Goal: Task Accomplishment & Management: Manage account settings

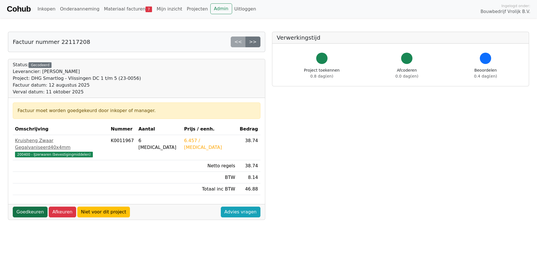
click at [31, 207] on link "Goedkeuren" at bounding box center [30, 212] width 35 height 11
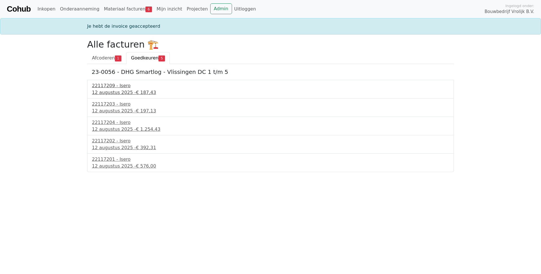
click at [105, 88] on div "22117209 - Isero" at bounding box center [270, 85] width 357 height 7
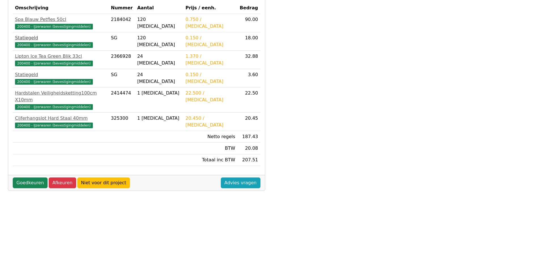
scroll to position [146, 0]
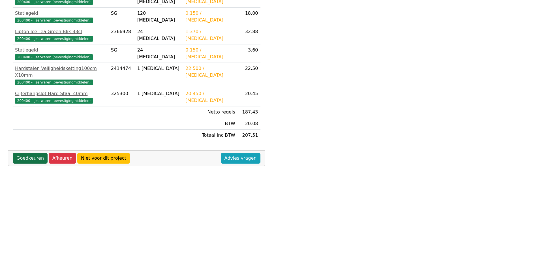
click at [34, 153] on link "Goedkeuren" at bounding box center [30, 158] width 35 height 11
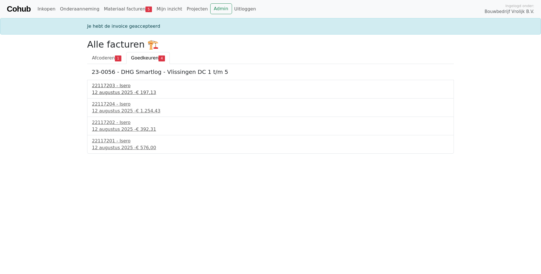
click at [117, 93] on div "12 augustus 2025 - € 197,13" at bounding box center [270, 92] width 357 height 7
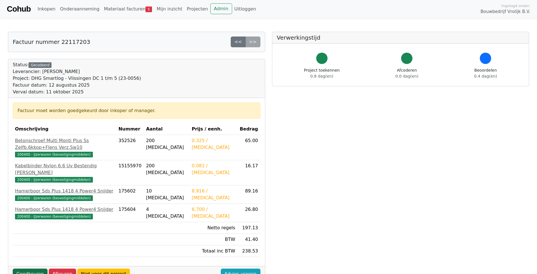
click at [26, 269] on link "Goedkeuren" at bounding box center [30, 274] width 35 height 11
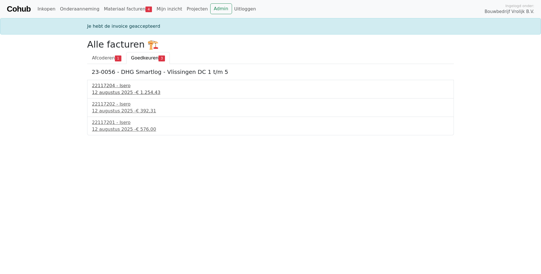
click at [93, 87] on div "22117204 - Isero" at bounding box center [270, 85] width 357 height 7
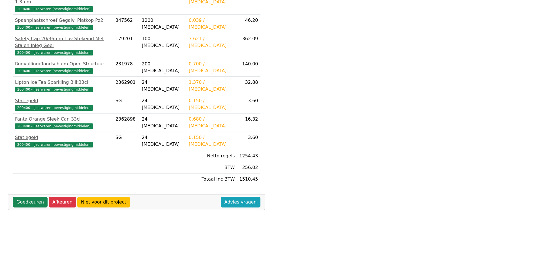
scroll to position [146, 0]
click at [23, 196] on link "Goedkeuren" at bounding box center [30, 201] width 35 height 11
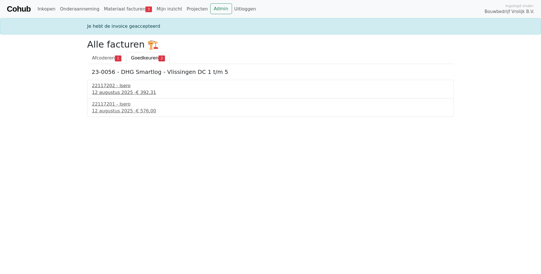
click at [106, 92] on div "12 augustus 2025 - € 392,31" at bounding box center [270, 92] width 357 height 7
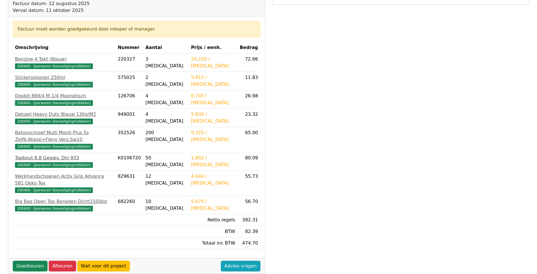
scroll to position [85, 0]
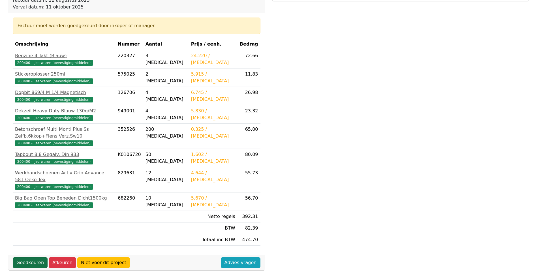
click at [30, 257] on link "Goedkeuren" at bounding box center [30, 262] width 35 height 11
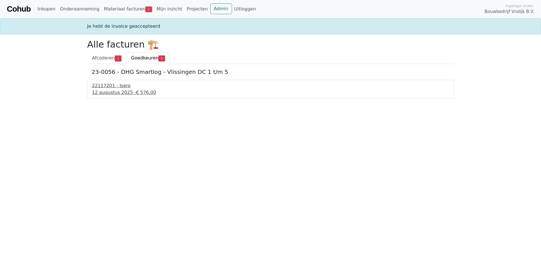
click at [121, 91] on div "12 augustus 2025 - € 576,00" at bounding box center [270, 92] width 357 height 7
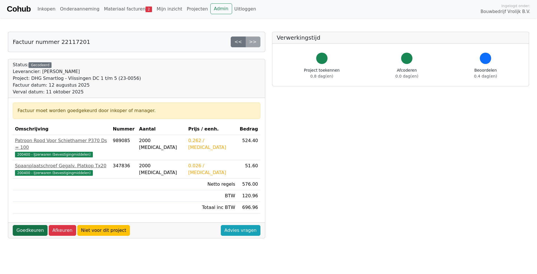
click at [29, 225] on link "Goedkeuren" at bounding box center [30, 230] width 35 height 11
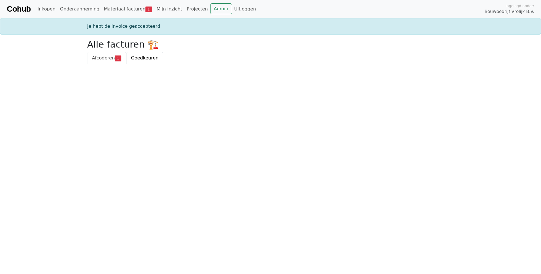
click at [109, 61] on span "Afcoderen" at bounding box center [103, 57] width 23 height 5
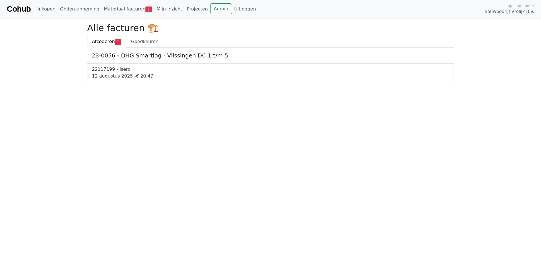
click at [110, 71] on div "22117199 - Isero" at bounding box center [270, 69] width 357 height 7
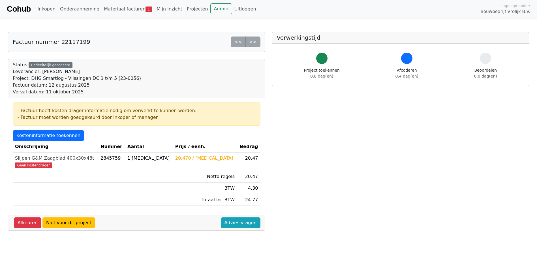
click at [35, 168] on span "Geen kostendrager" at bounding box center [33, 165] width 37 height 6
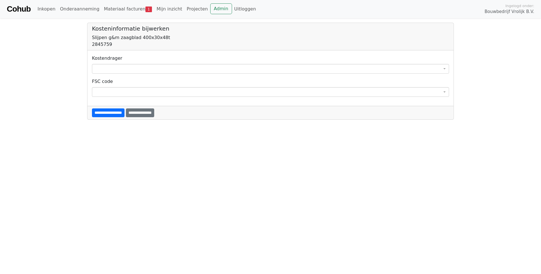
click at [111, 64] on div "**********" at bounding box center [270, 64] width 357 height 19
click at [111, 67] on span at bounding box center [270, 69] width 357 height 10
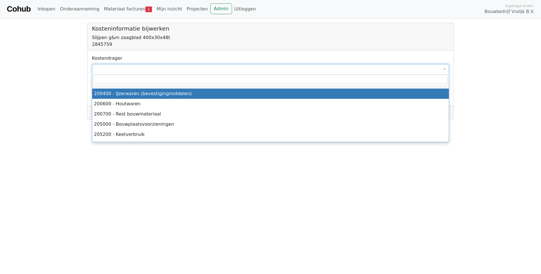
select select "****"
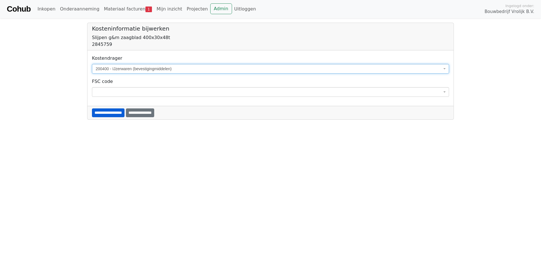
click at [113, 114] on input "**********" at bounding box center [108, 112] width 33 height 9
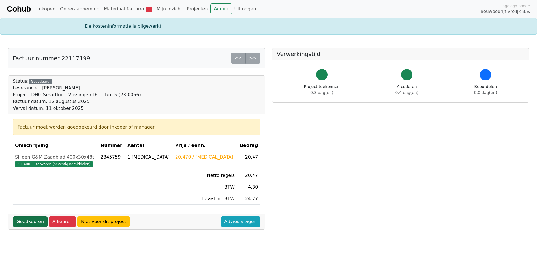
click at [33, 222] on link "Goedkeuren" at bounding box center [30, 221] width 35 height 11
